Goal: Task Accomplishment & Management: Manage account settings

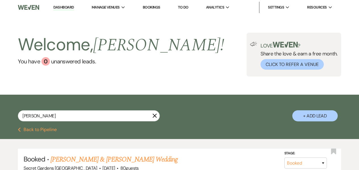
select select "8"
select select "1"
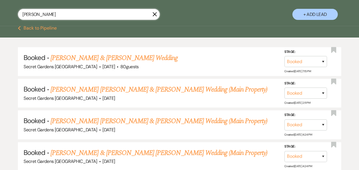
drag, startPoint x: 67, startPoint y: 13, endPoint x: 15, endPoint y: 18, distance: 52.7
click at [15, 18] on div "[PERSON_NAME] X + Add Lead" at bounding box center [179, 10] width 359 height 29
type input "[PERSON_NAME]"
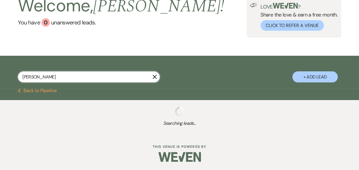
scroll to position [101, 0]
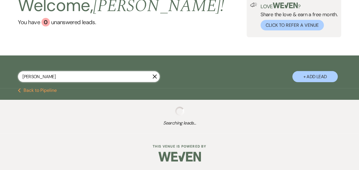
select select "8"
select select "11"
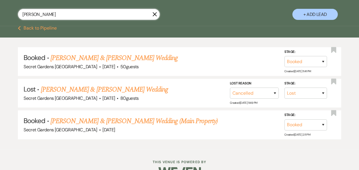
type input "[PERSON_NAME]"
click at [64, 57] on link "[PERSON_NAME] & [PERSON_NAME] Wedding" at bounding box center [113, 58] width 127 height 10
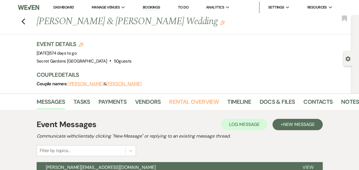
click at [180, 101] on link "Rental Overview" at bounding box center [194, 103] width 50 height 12
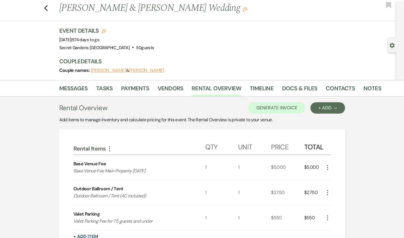
scroll to position [12, 0]
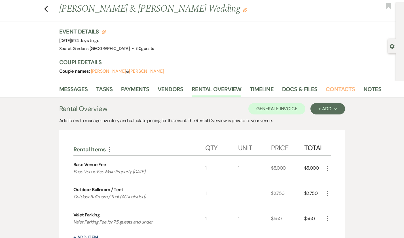
click at [326, 90] on link "Contacts" at bounding box center [340, 90] width 29 height 12
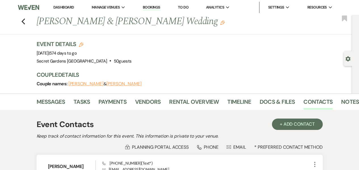
click at [25, 23] on icon "Previous" at bounding box center [23, 21] width 4 height 7
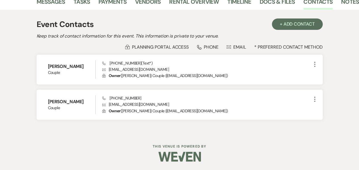
select select "8"
select select "11"
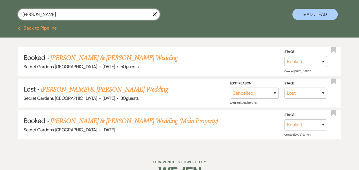
drag, startPoint x: 58, startPoint y: 17, endPoint x: 15, endPoint y: 11, distance: 43.2
click at [15, 11] on div "[PERSON_NAME] + Add Lead" at bounding box center [179, 10] width 359 height 29
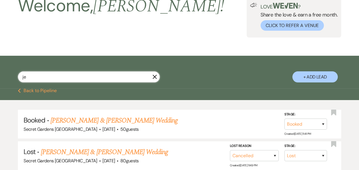
type input "jee"
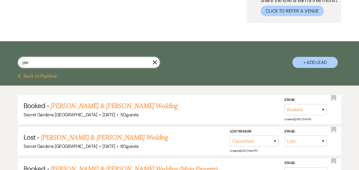
select select "8"
select select "1"
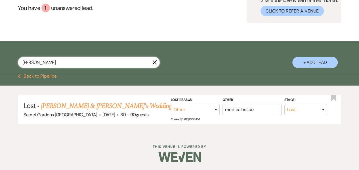
type input "[PERSON_NAME]"
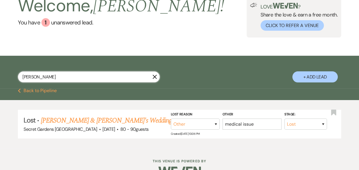
select select "5"
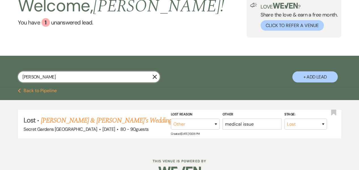
select select "5"
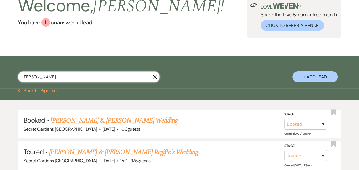
scroll to position [101, 0]
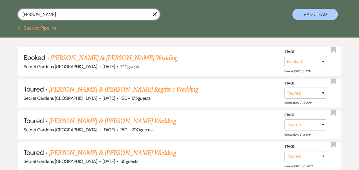
type input "[PERSON_NAME]"
click at [71, 59] on link "[PERSON_NAME] & [PERSON_NAME] Wedding" at bounding box center [113, 58] width 127 height 10
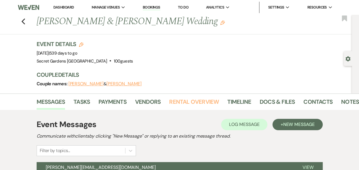
click at [196, 101] on link "Rental Overview" at bounding box center [194, 103] width 50 height 12
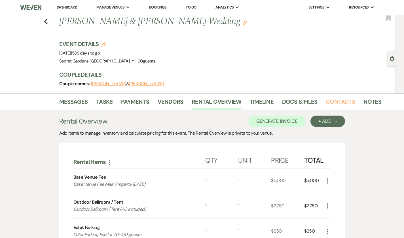
click at [326, 103] on link "Contacts" at bounding box center [340, 103] width 29 height 12
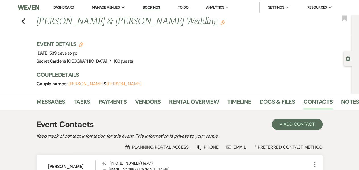
click at [26, 20] on icon "Previous" at bounding box center [23, 21] width 4 height 7
select select "5"
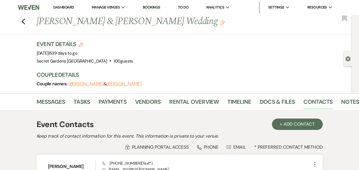
select select "5"
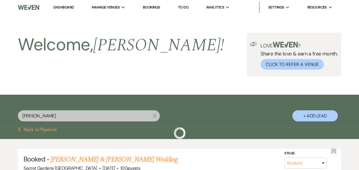
scroll to position [101, 0]
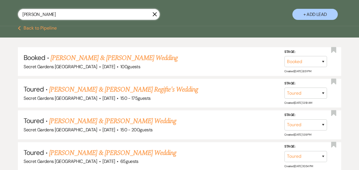
drag, startPoint x: 79, startPoint y: 16, endPoint x: 0, endPoint y: 21, distance: 79.6
click at [0, 21] on div "[PERSON_NAME] X + Add Lead" at bounding box center [179, 10] width 359 height 29
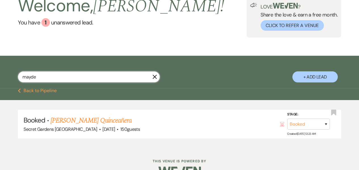
scroll to position [53, 0]
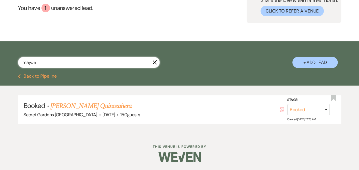
type input "mayde"
click at [88, 103] on link "[PERSON_NAME] Quinceañera" at bounding box center [90, 106] width 81 height 10
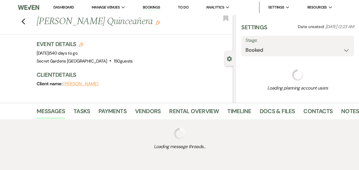
select select "2"
select select "15"
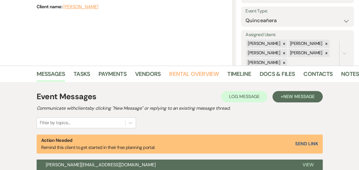
click at [193, 72] on link "Rental Overview" at bounding box center [194, 75] width 50 height 12
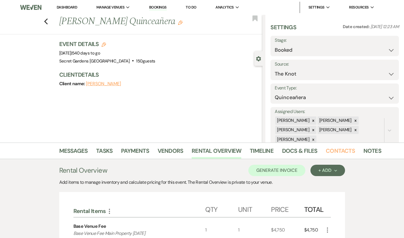
click at [326, 153] on link "Contacts" at bounding box center [340, 152] width 29 height 12
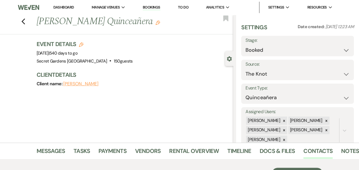
click at [24, 20] on icon "Previous" at bounding box center [23, 21] width 4 height 7
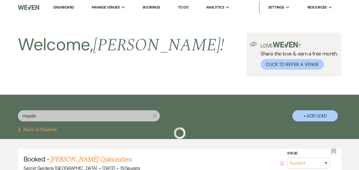
scroll to position [53, 0]
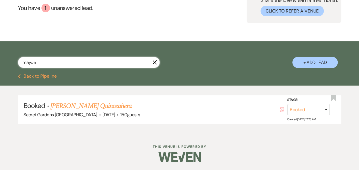
drag, startPoint x: 53, startPoint y: 64, endPoint x: 27, endPoint y: 63, distance: 26.4
click at [27, 63] on input "mayde" at bounding box center [89, 62] width 142 height 11
type input "m"
type input "[PERSON_NAME]"
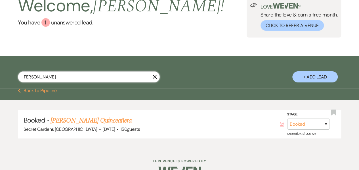
select select "8"
select select "4"
select select "5"
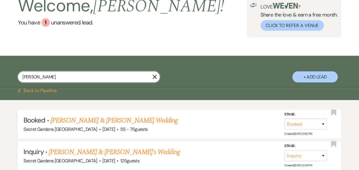
scroll to position [53, 0]
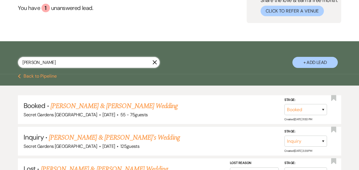
type input "[PERSON_NAME]"
click at [76, 103] on link "[PERSON_NAME] & [PERSON_NAME] Wedding" at bounding box center [113, 106] width 127 height 10
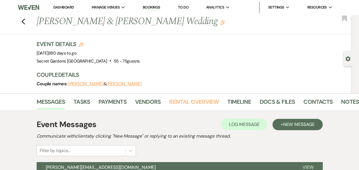
click at [181, 103] on link "Rental Overview" at bounding box center [194, 103] width 50 height 12
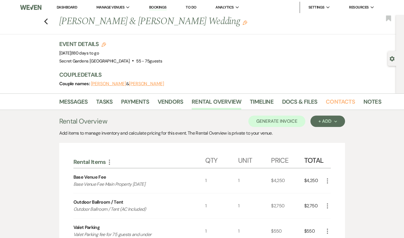
click at [326, 100] on link "Contacts" at bounding box center [340, 103] width 29 height 12
